Goal: Task Accomplishment & Management: Manage account settings

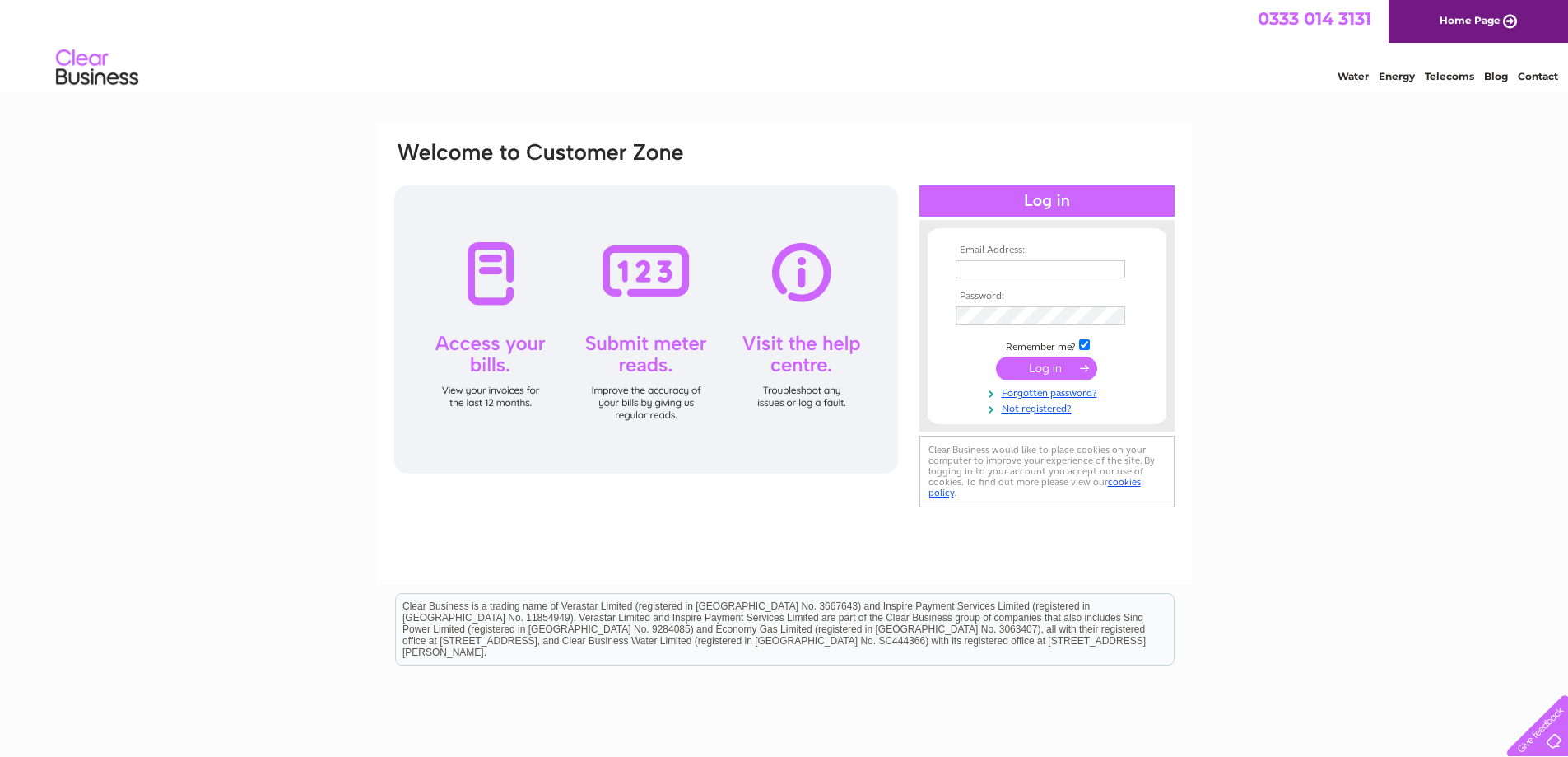
click at [1010, 267] on input "text" at bounding box center [1041, 270] width 170 height 18
type input "[EMAIL_ADDRESS][DOMAIN_NAME]"
click at [996, 358] on input "submit" at bounding box center [1047, 369] width 102 height 23
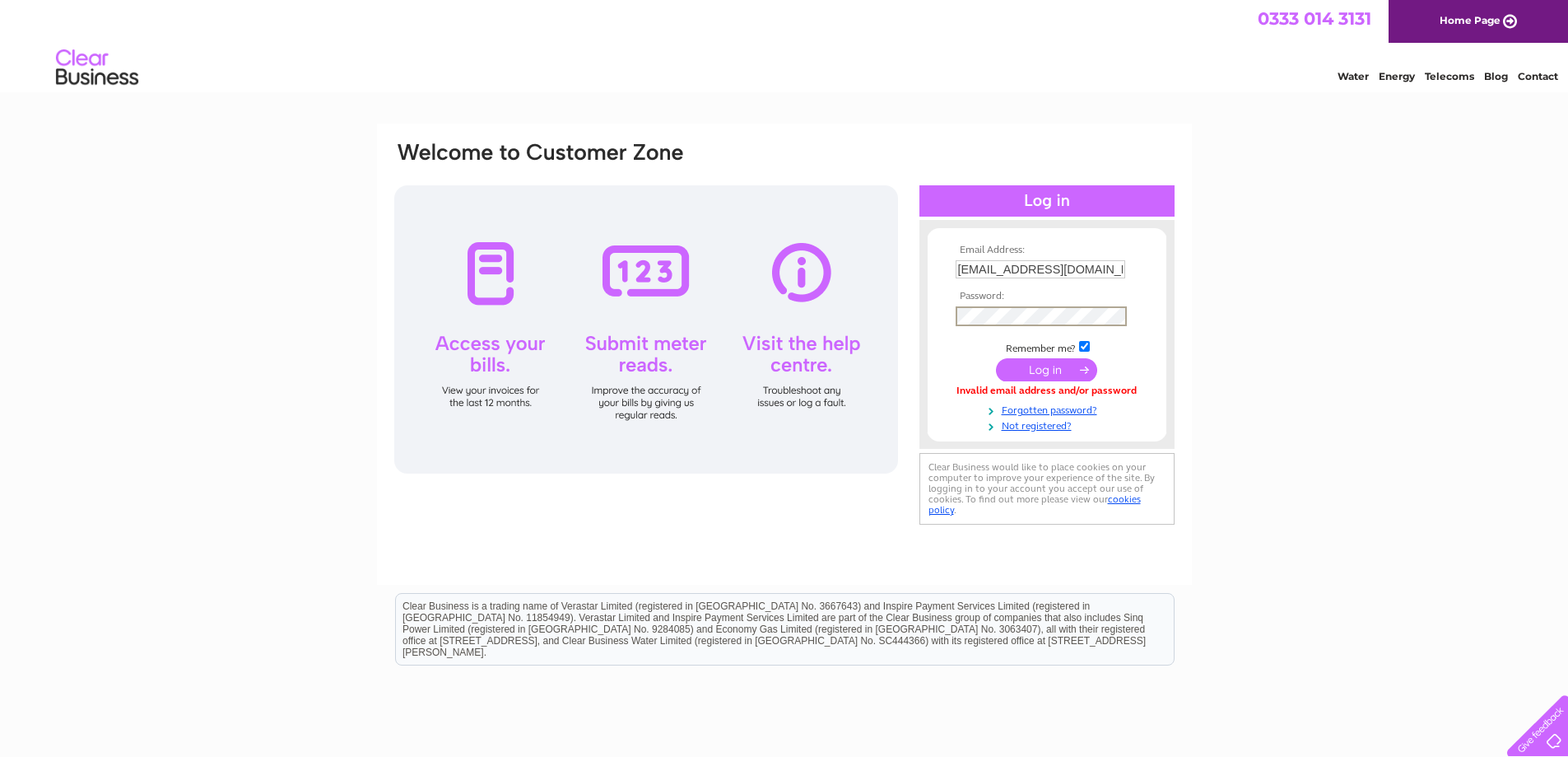
click at [996, 358] on input "submit" at bounding box center [1047, 369] width 102 height 23
click at [1035, 367] on input "submit" at bounding box center [1047, 369] width 102 height 23
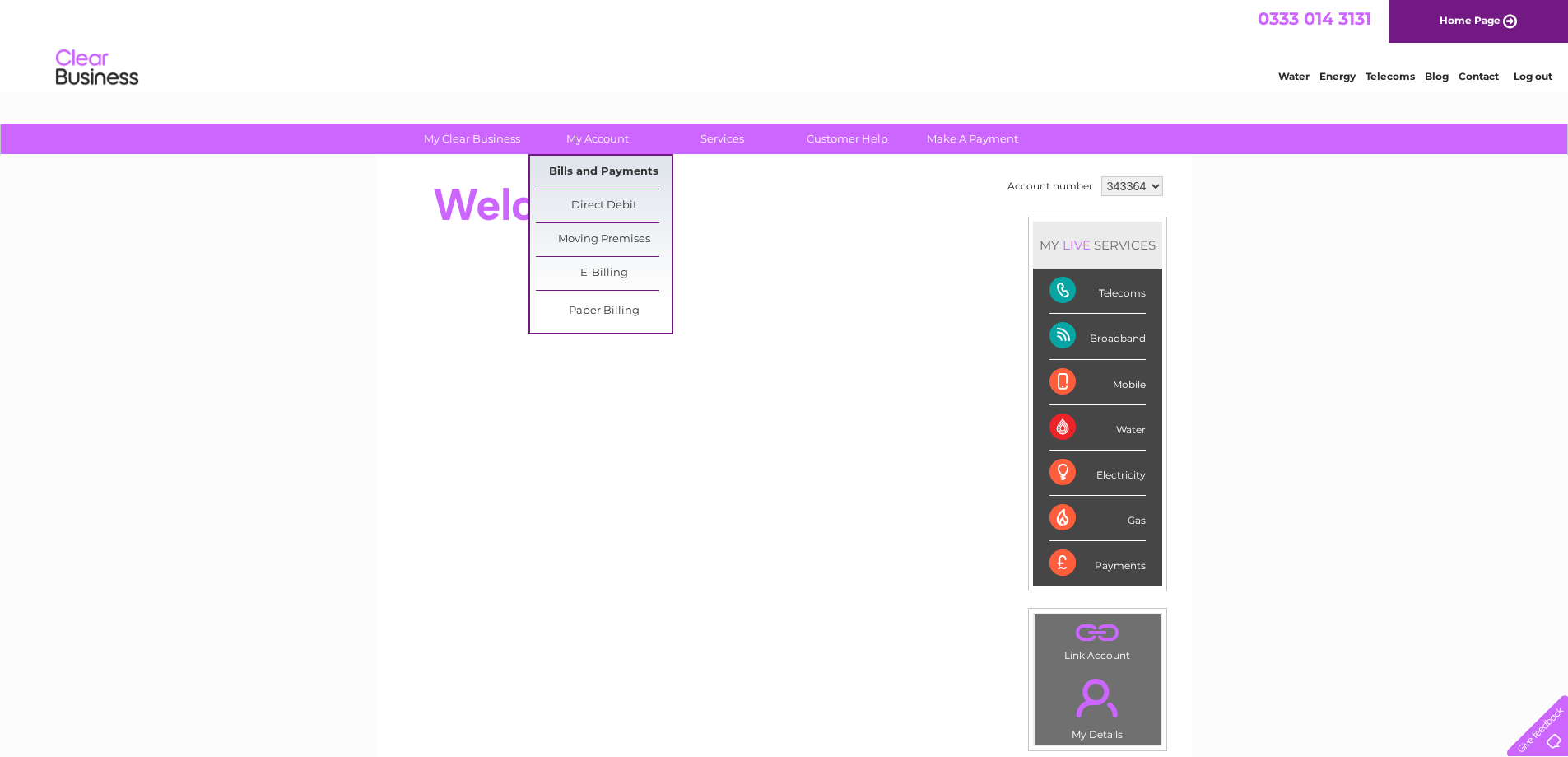
click at [588, 168] on link "Bills and Payments" at bounding box center [604, 173] width 136 height 33
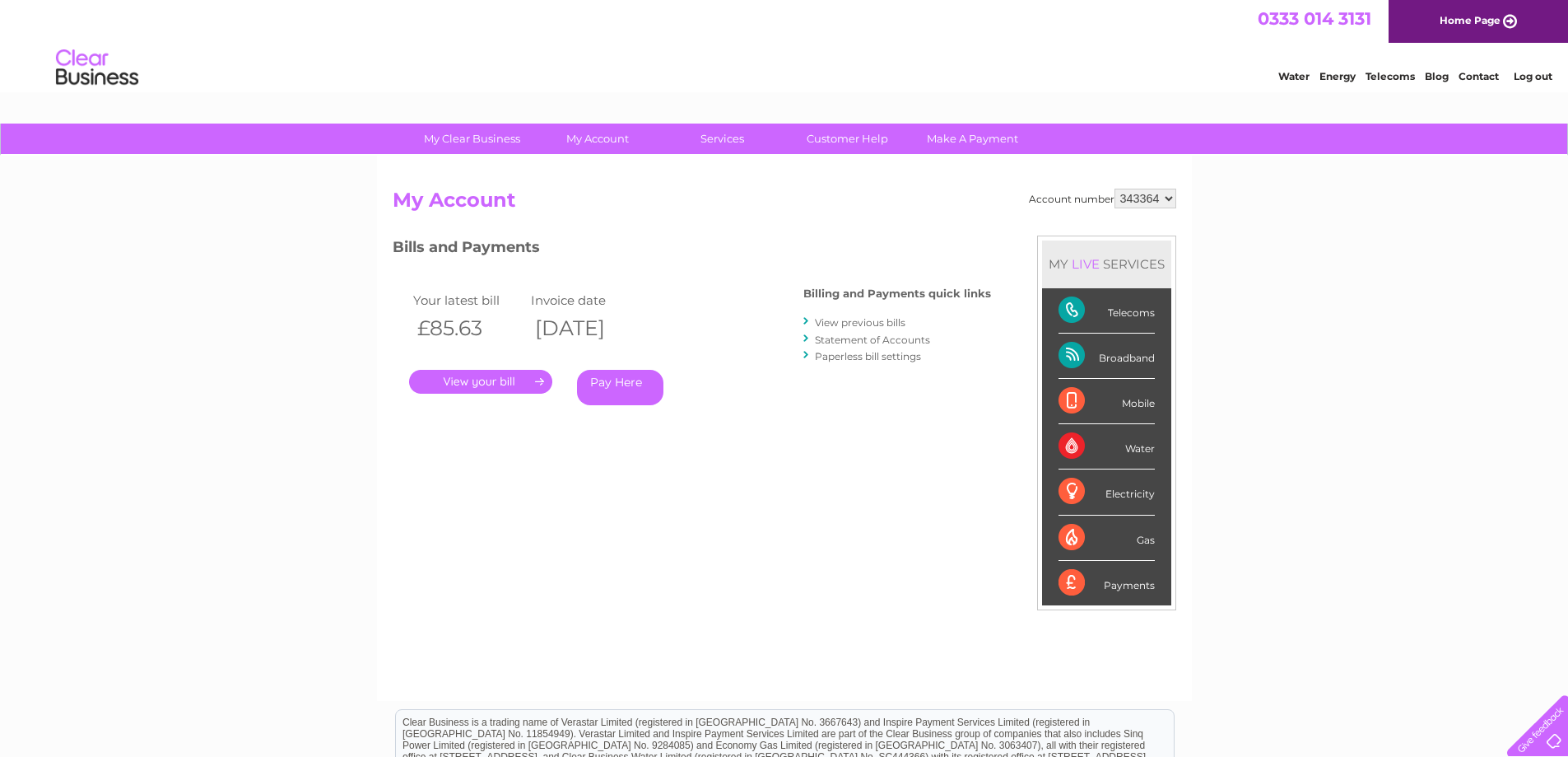
click at [485, 379] on link "." at bounding box center [480, 382] width 143 height 24
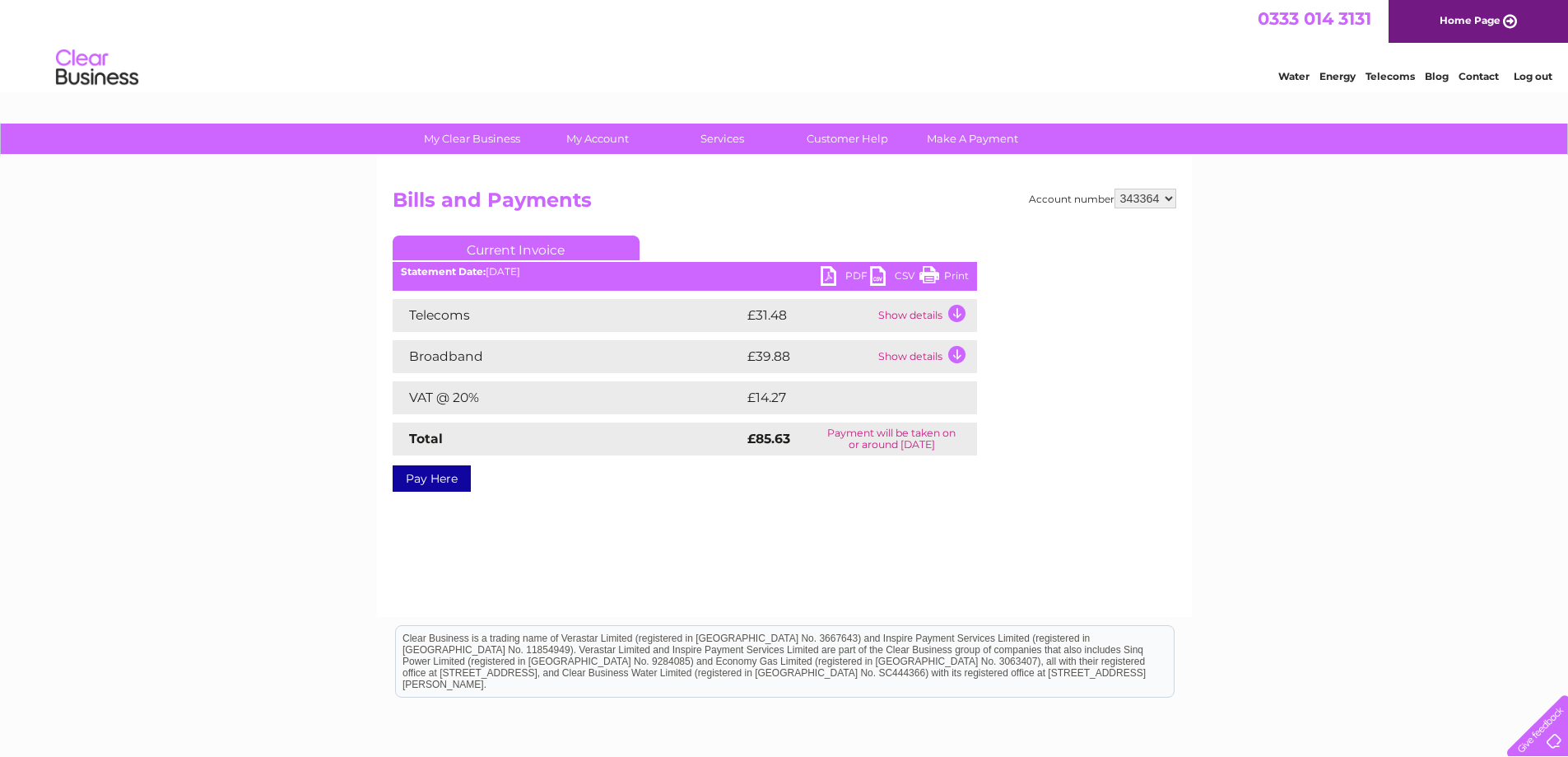
click at [957, 308] on td "Show details" at bounding box center [926, 316] width 103 height 33
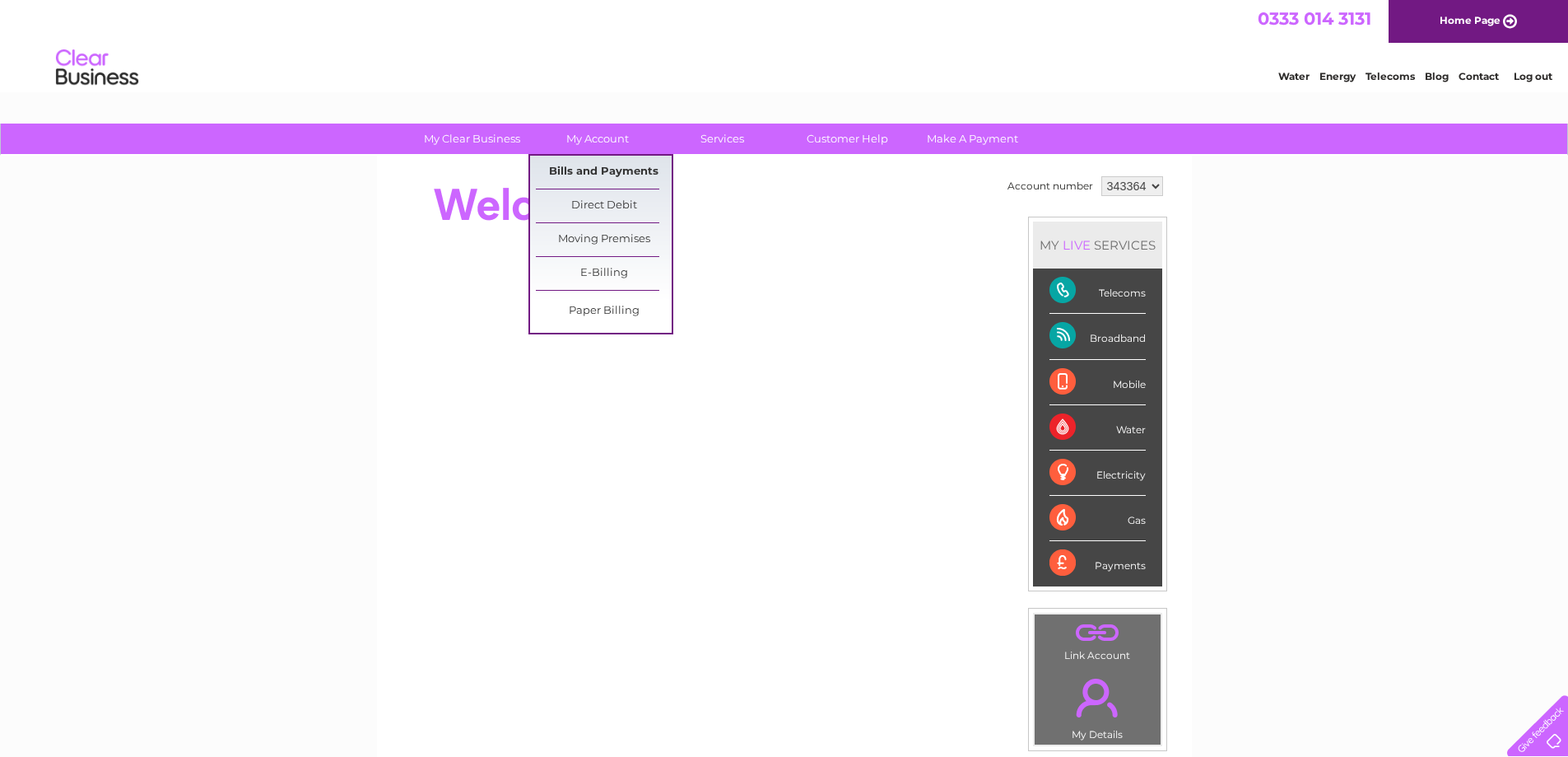
click at [596, 169] on link "Bills and Payments" at bounding box center [604, 173] width 136 height 33
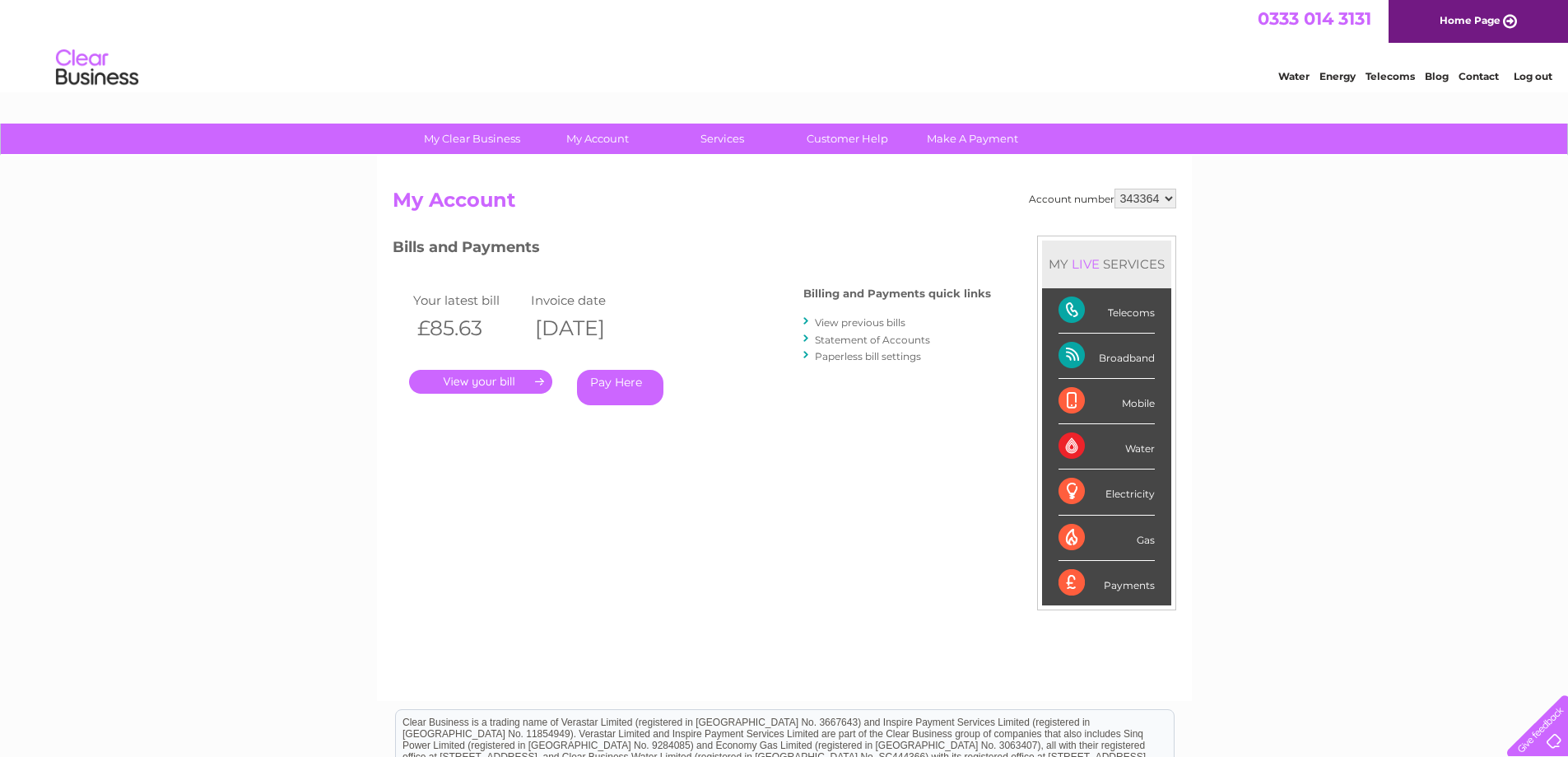
click at [490, 381] on link "." at bounding box center [480, 382] width 143 height 24
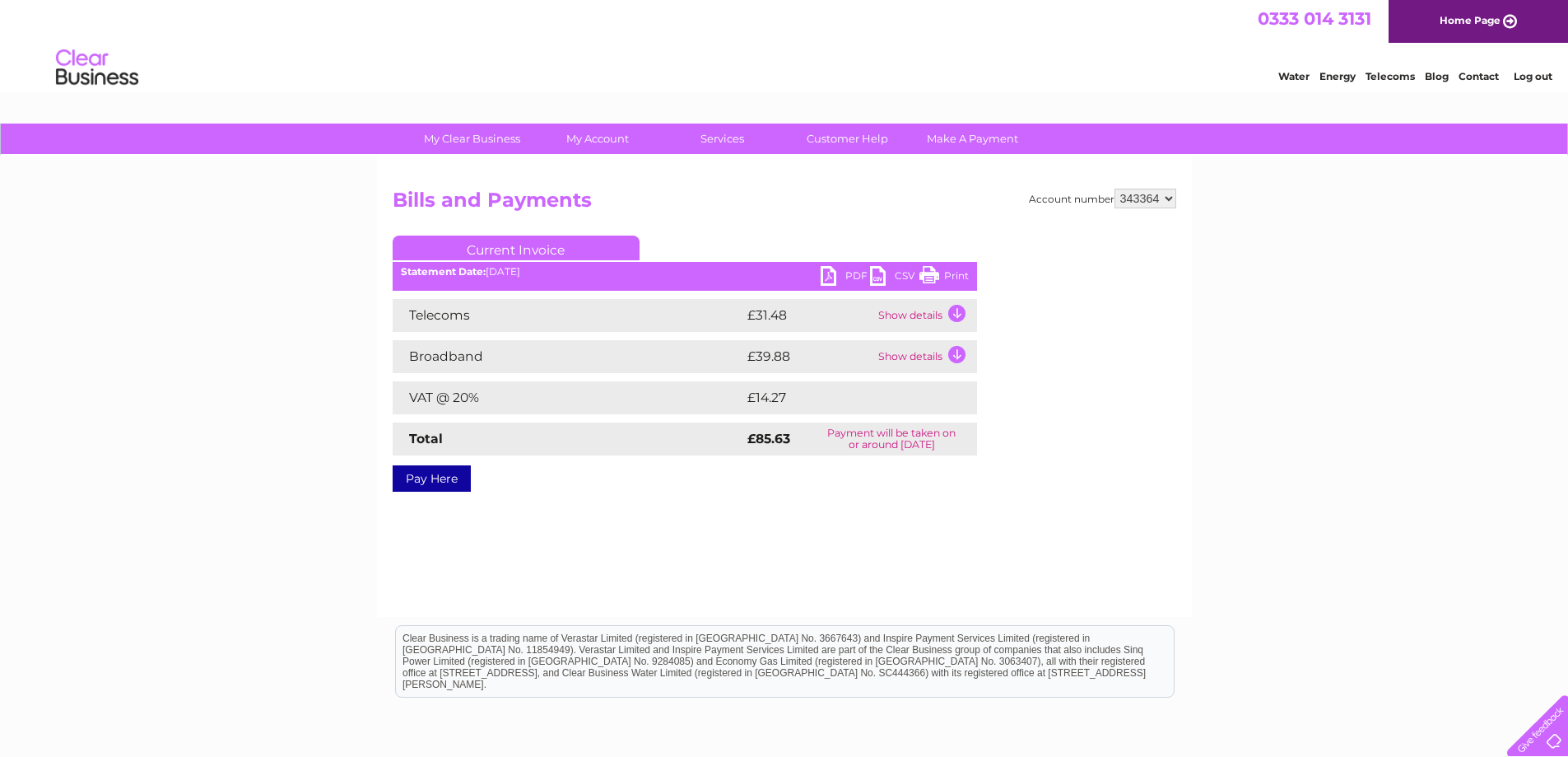
click at [834, 280] on link "PDF" at bounding box center [845, 278] width 50 height 24
